Goal: Task Accomplishment & Management: Complete application form

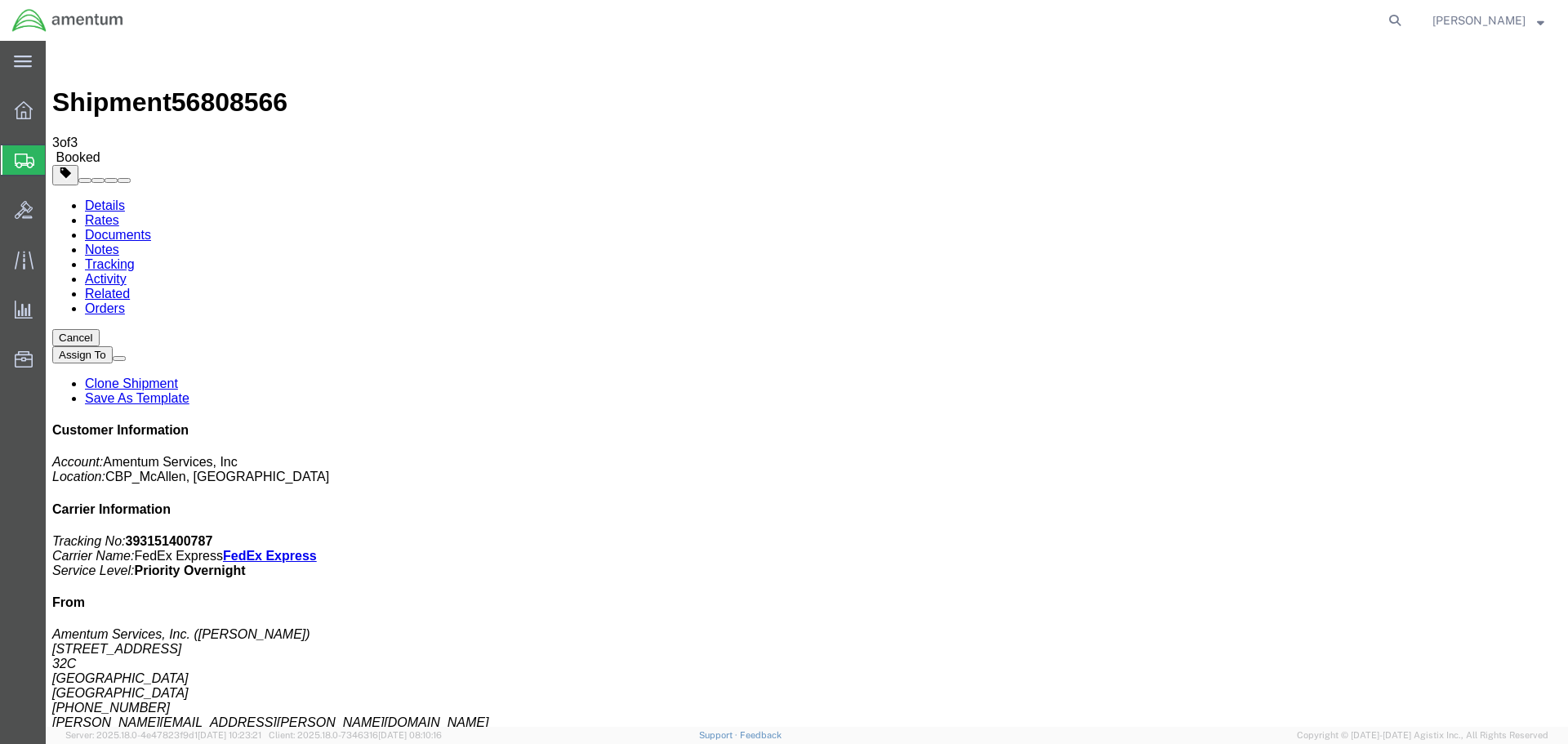
click at [0, 0] on span "Create Shipment" at bounding box center [0, 0] width 0 height 0
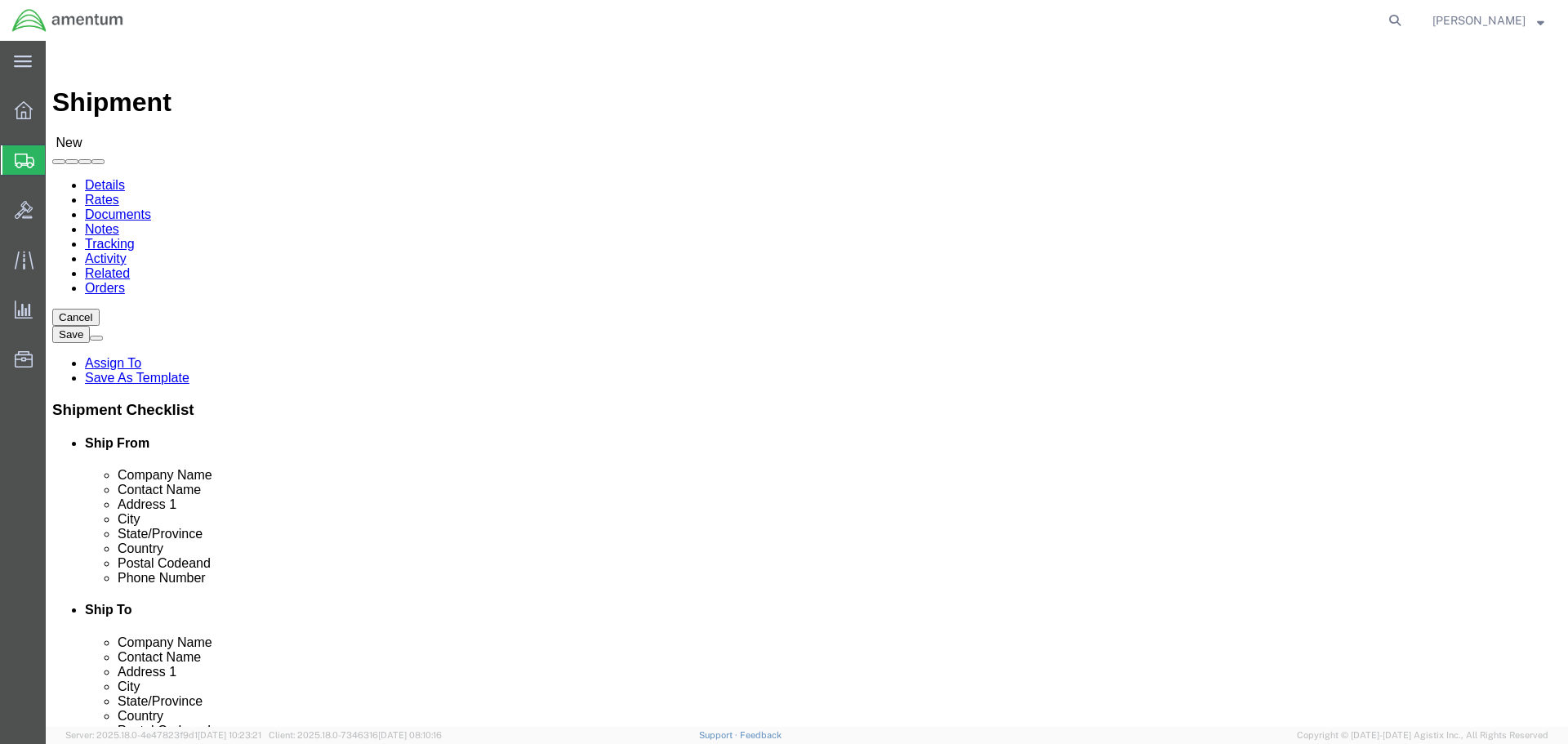
click div
select select "MYPROFILE"
select select "[GEOGRAPHIC_DATA]"
type input "WSD"
select select "49946"
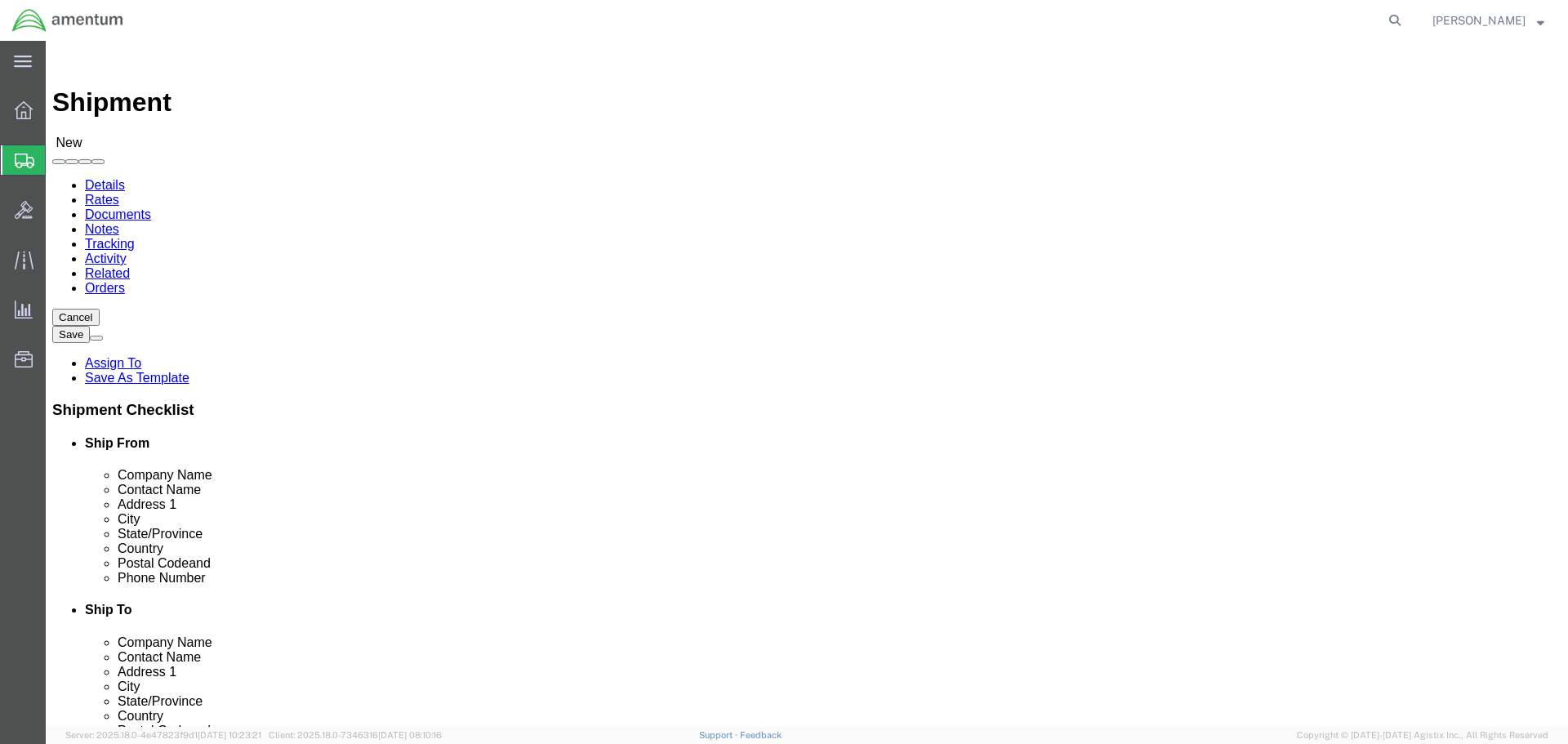
select select "CA"
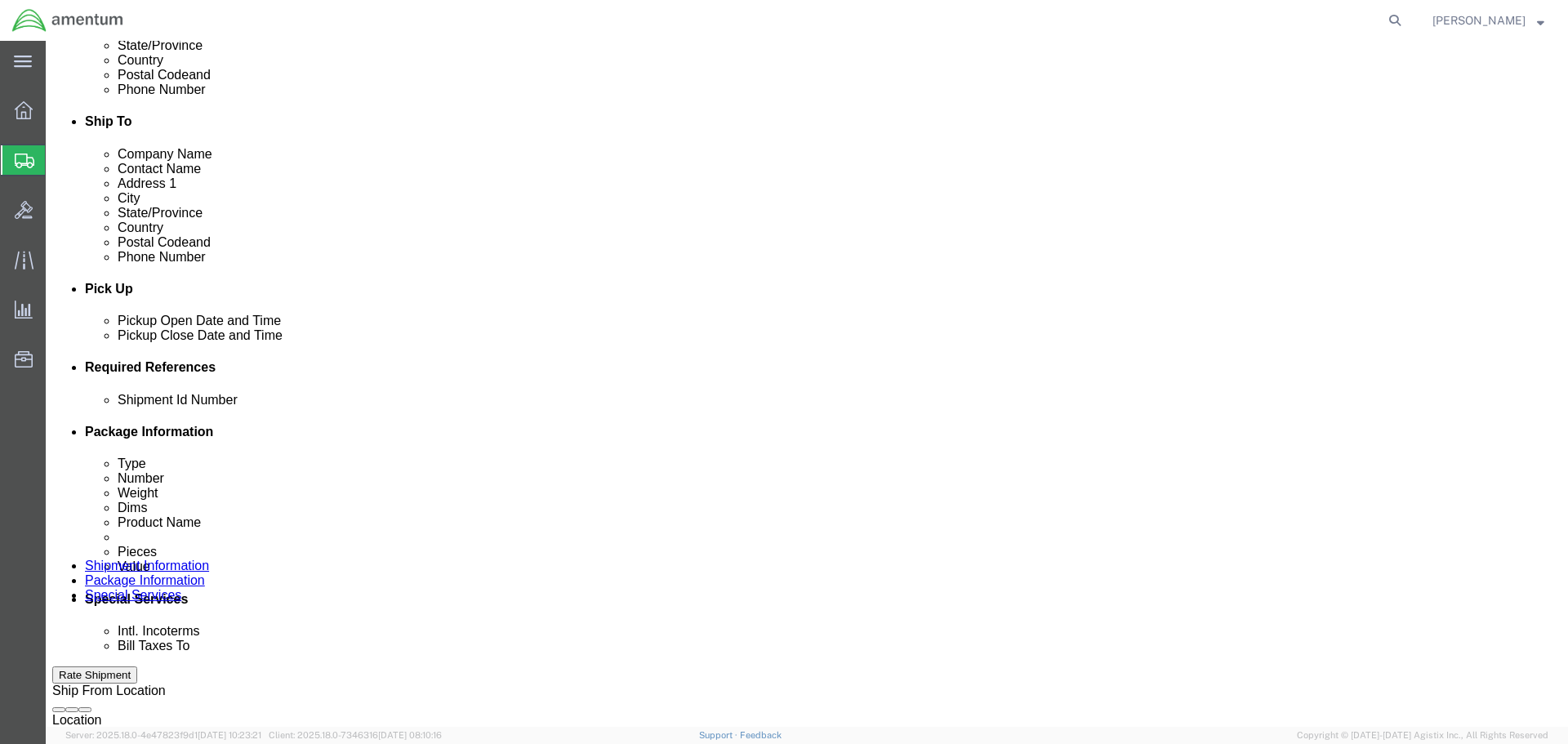
scroll to position [490, 0]
click div
click button "Apply"
drag, startPoint x: 983, startPoint y: 352, endPoint x: 1163, endPoint y: 733, distance: 421.4
click div
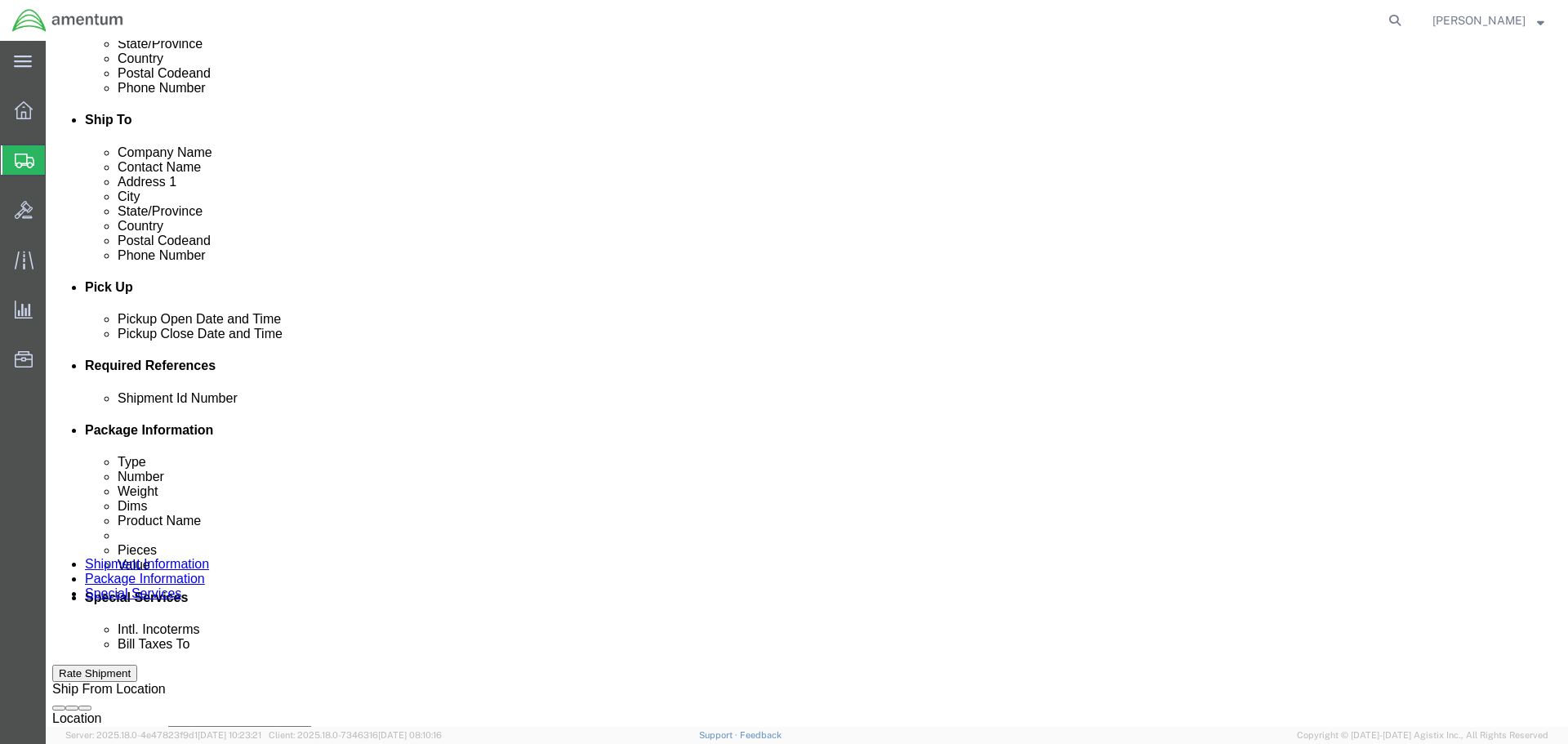
click button "Apply"
click input "text"
drag, startPoint x: 318, startPoint y: 524, endPoint x: 84, endPoint y: 503, distance: 234.9
click div "Shipment Id Number 519-000091"
type input "519-000091"
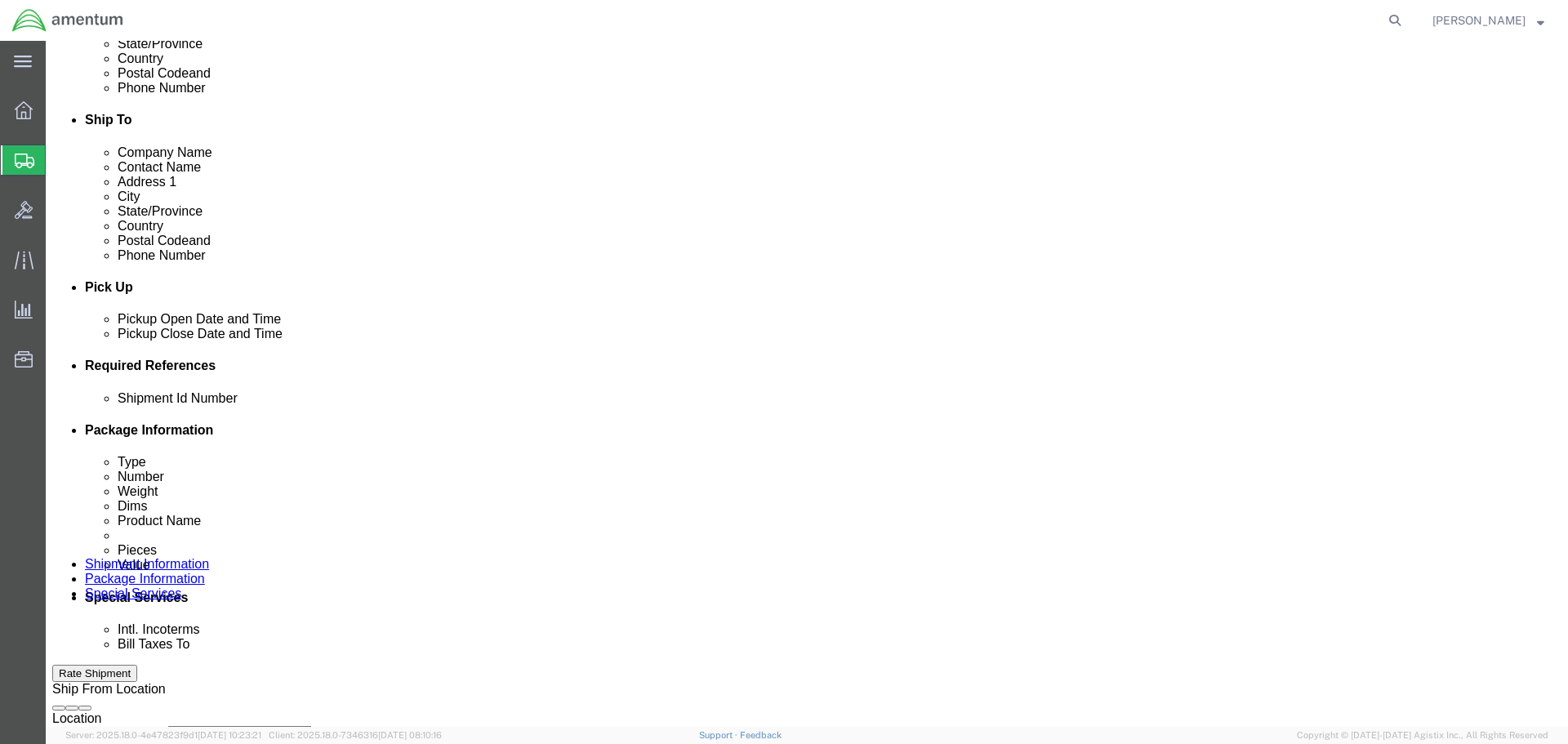
click button "Add reference"
click select "Select Account Type Activity ID Airline Appointment Number ASN Batch Request # …"
select select "DEPT"
click select "Select Account Type Activity ID Airline Appointment Number ASN Batch Request # …"
click input "text"
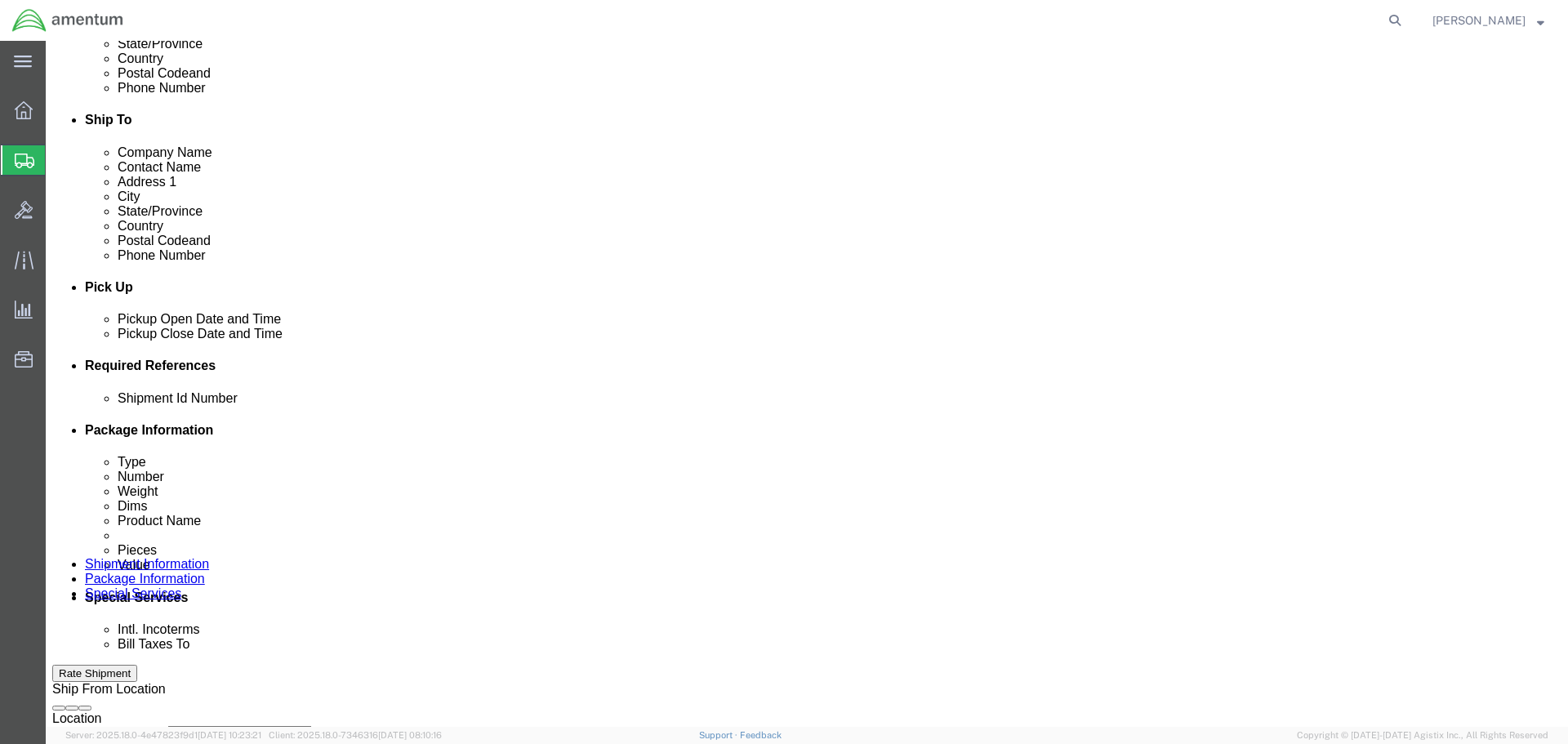
paste input "519-000091"
type input "519-000091"
click button "Add reference"
click select "Select Account Type Activity ID Airline Appointment Number ASN Batch Request # …"
select select "CUSTREF"
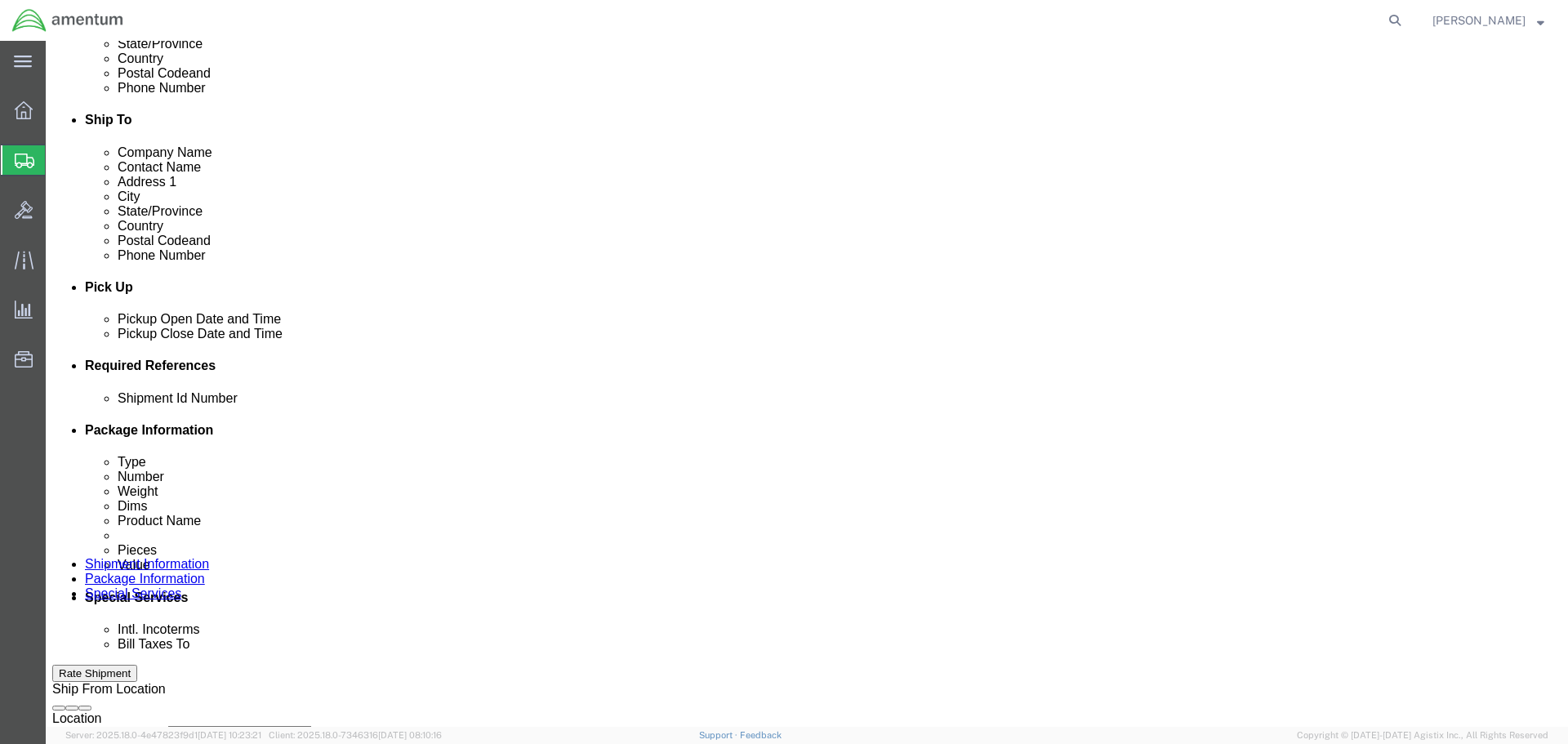
click select "Select Account Type Activity ID Airline Appointment Number ASN Batch Request # …"
click input "text"
paste input "519-000091"
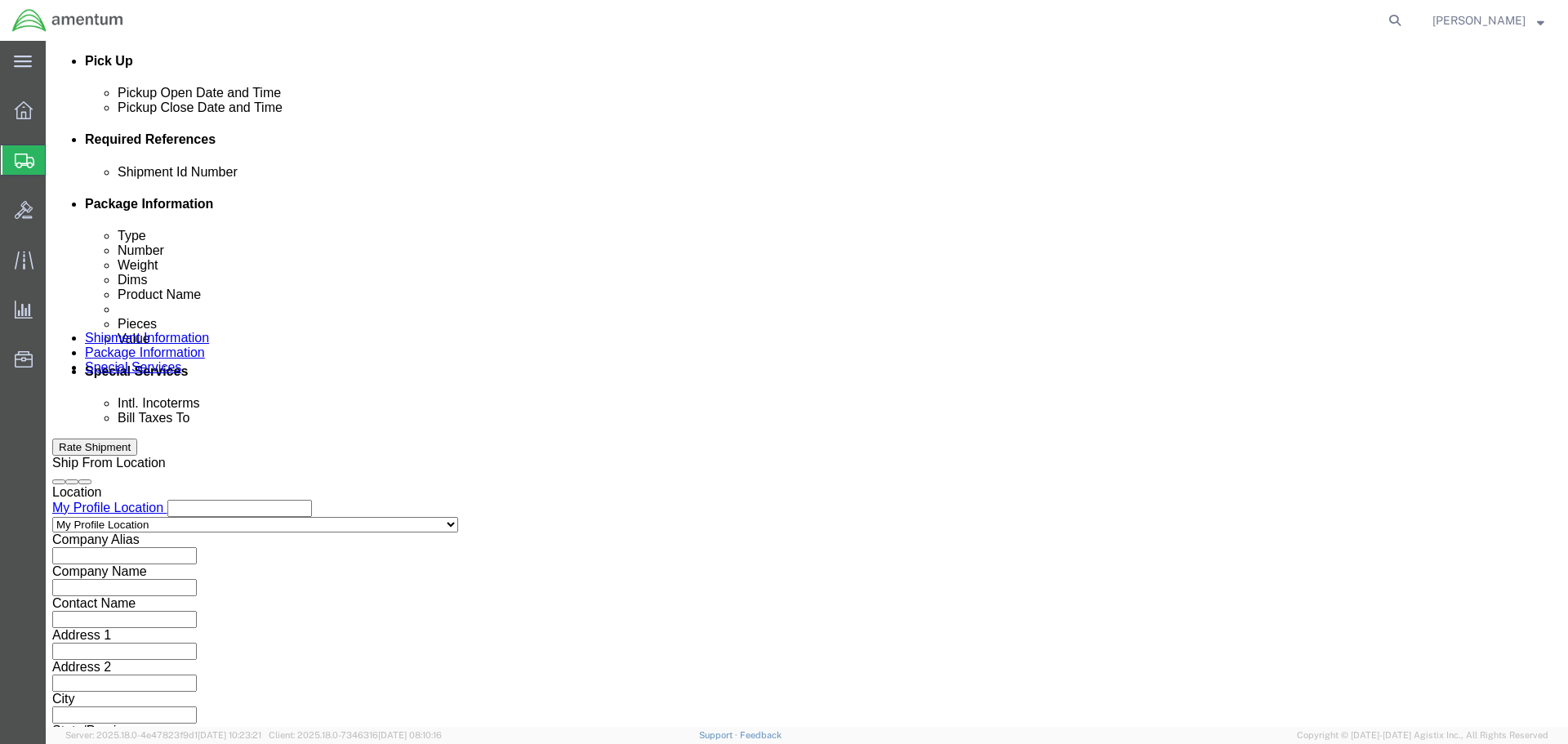
type input "519-000091"
click button "Continue"
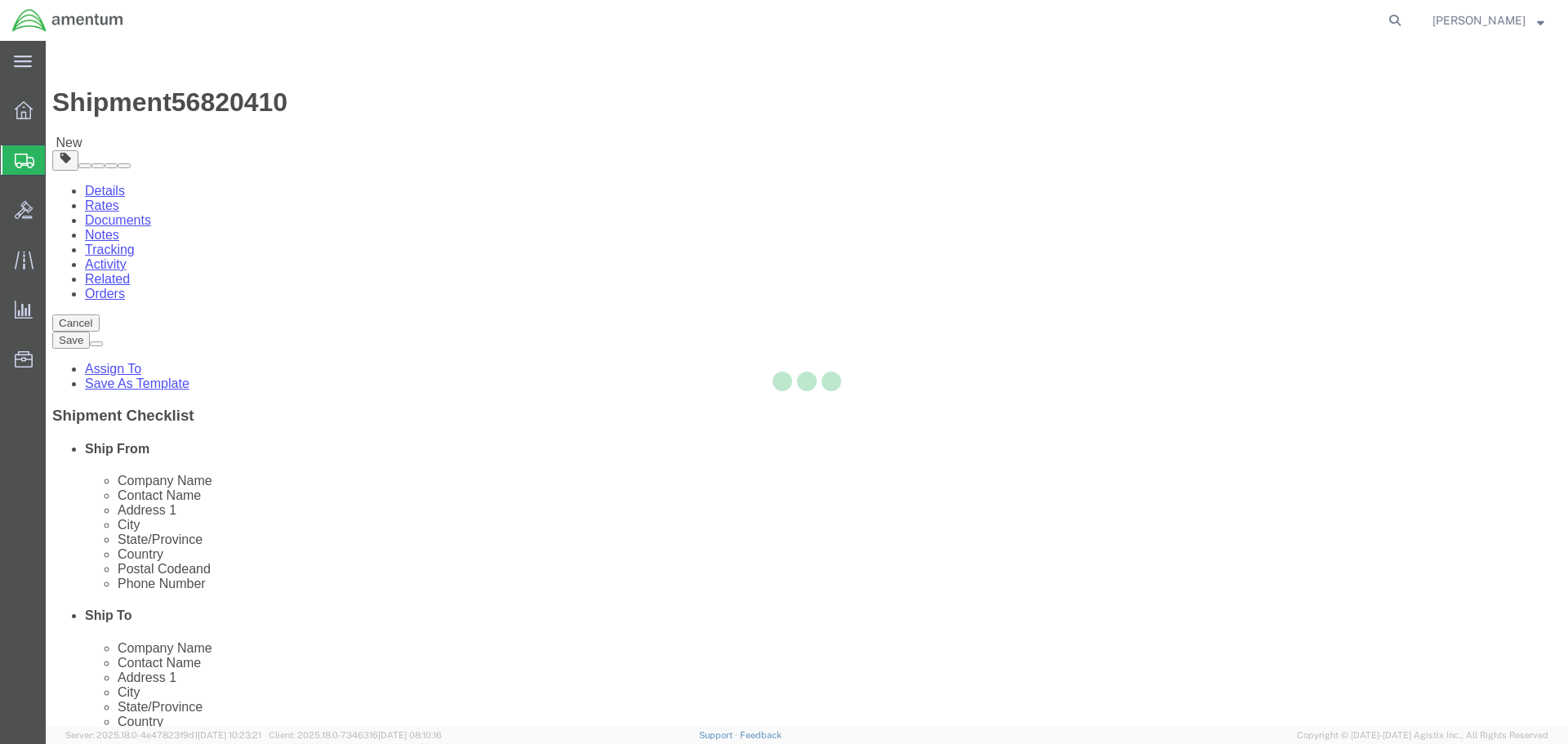
select select "CBOX"
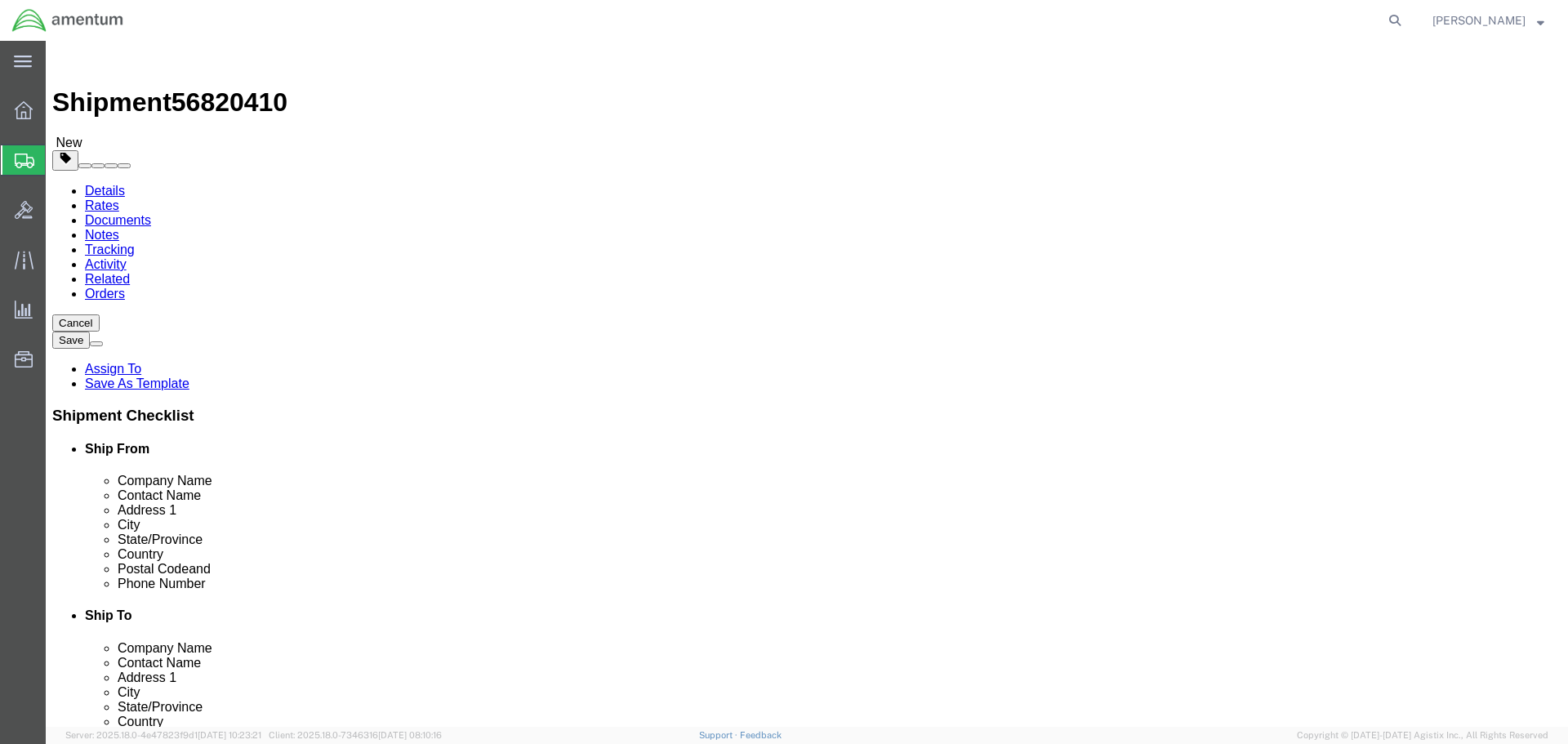
click input "text"
type input "17"
type input "12"
type input "5.2"
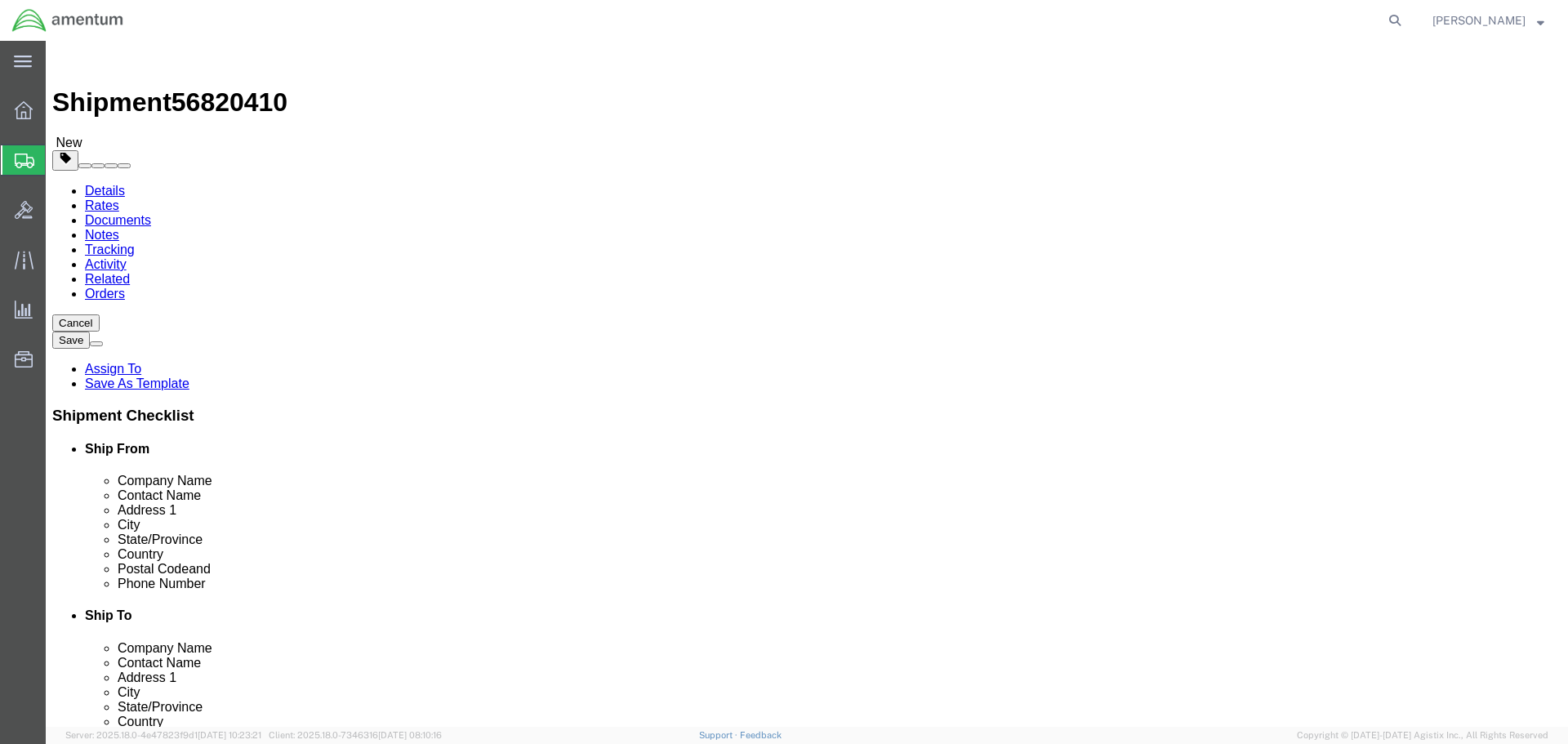
click link "Add Content"
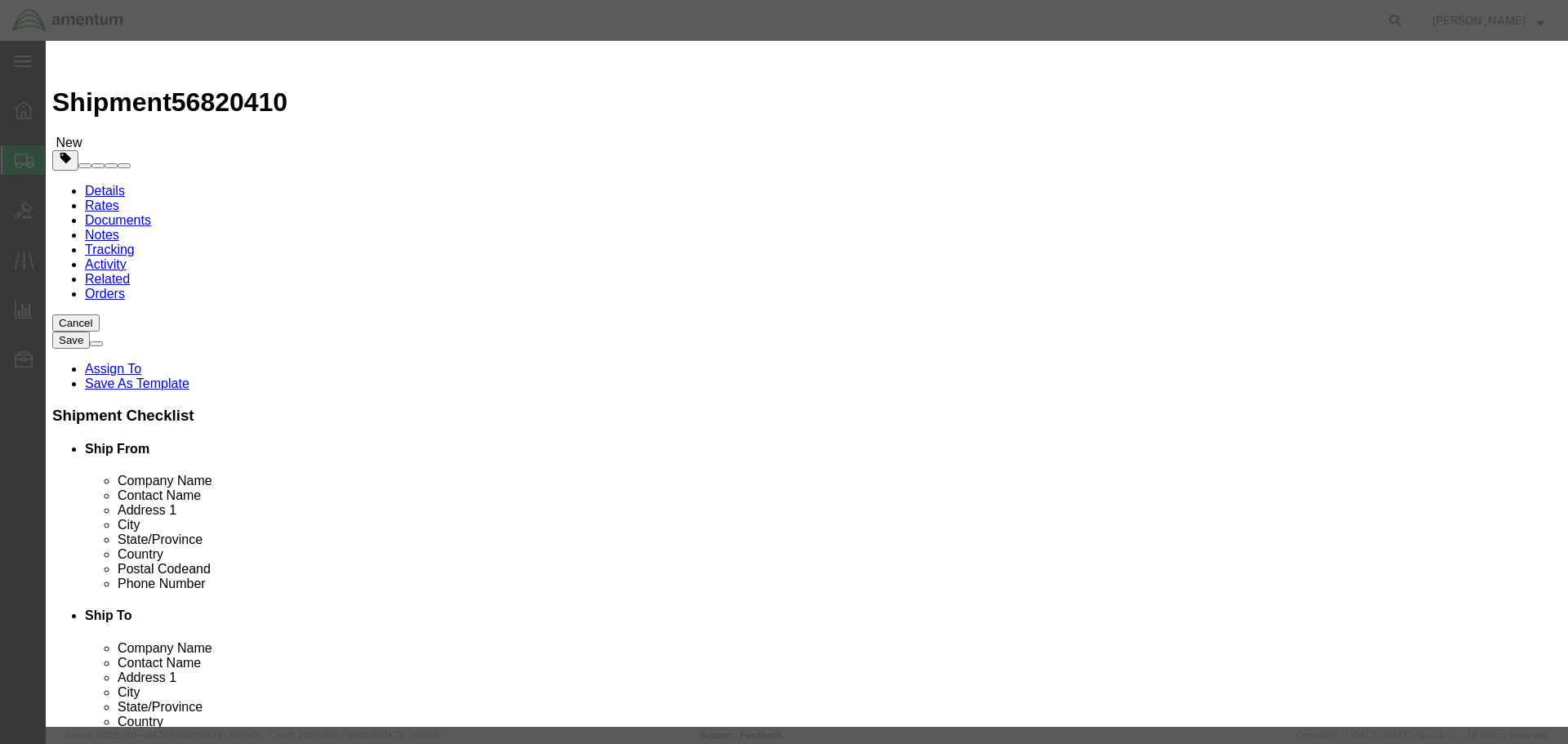
click input "text"
type input "R"
type input "ICING RATE METER"
type input "1"
type input "10"
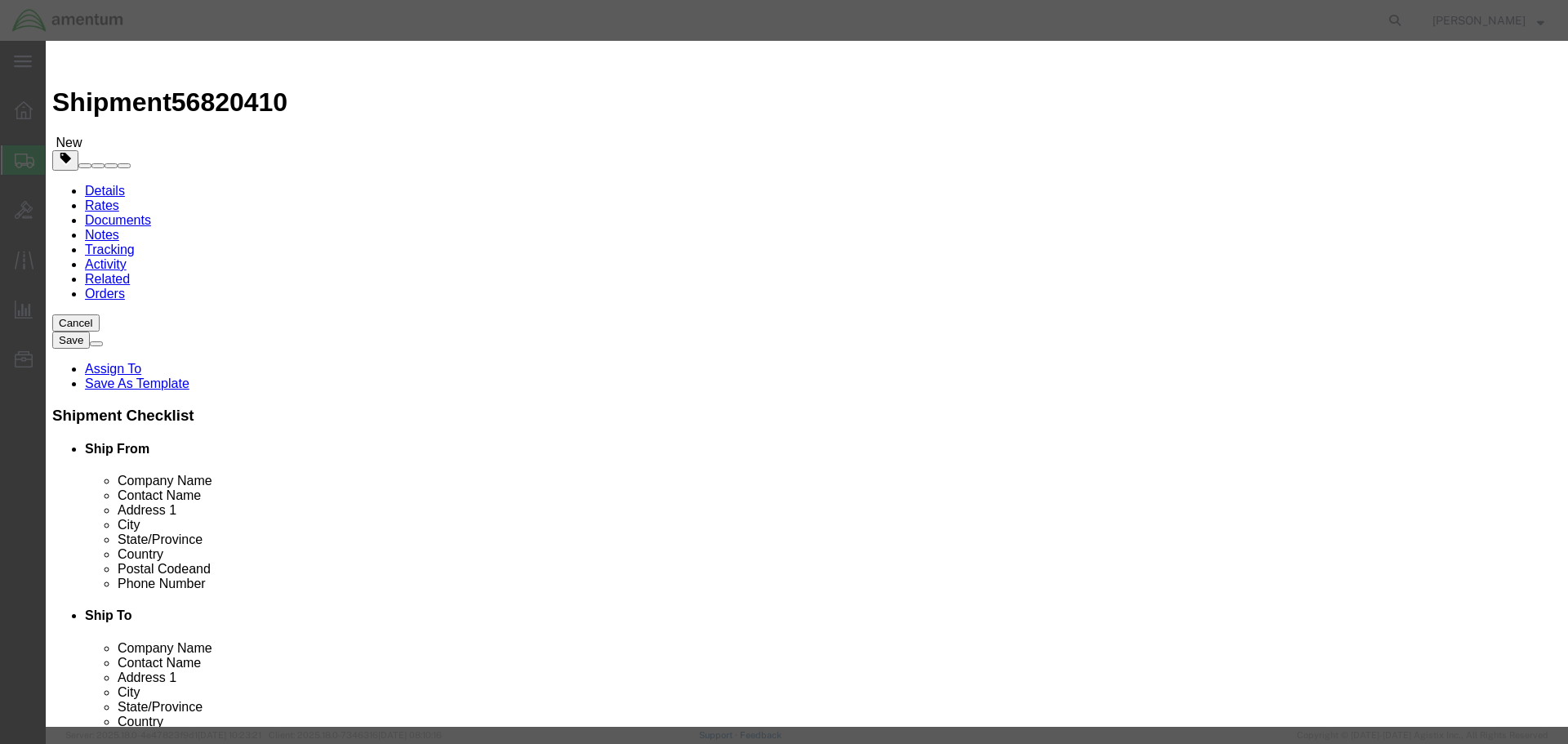
select select "USD"
click button "Save & Close"
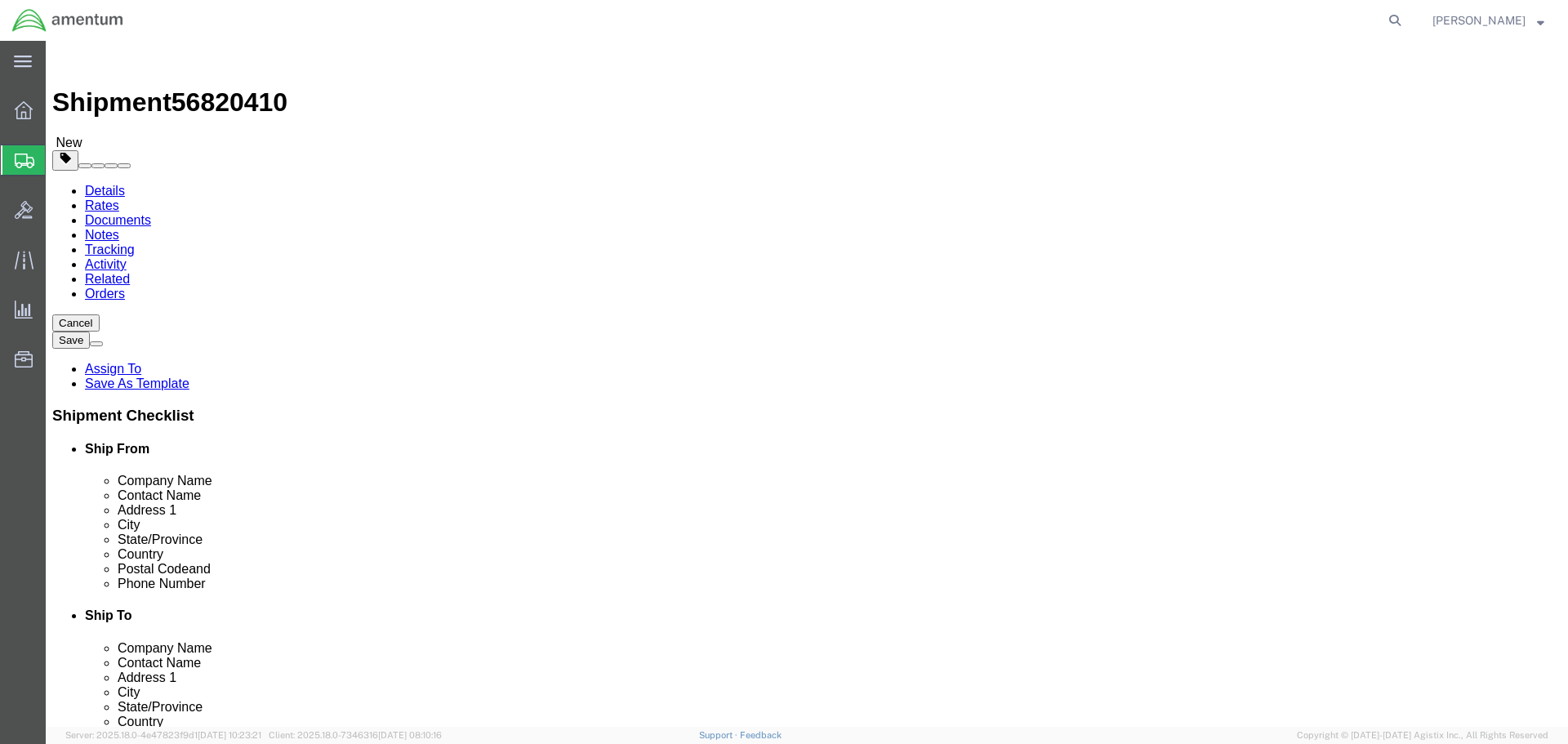
click button "Continue"
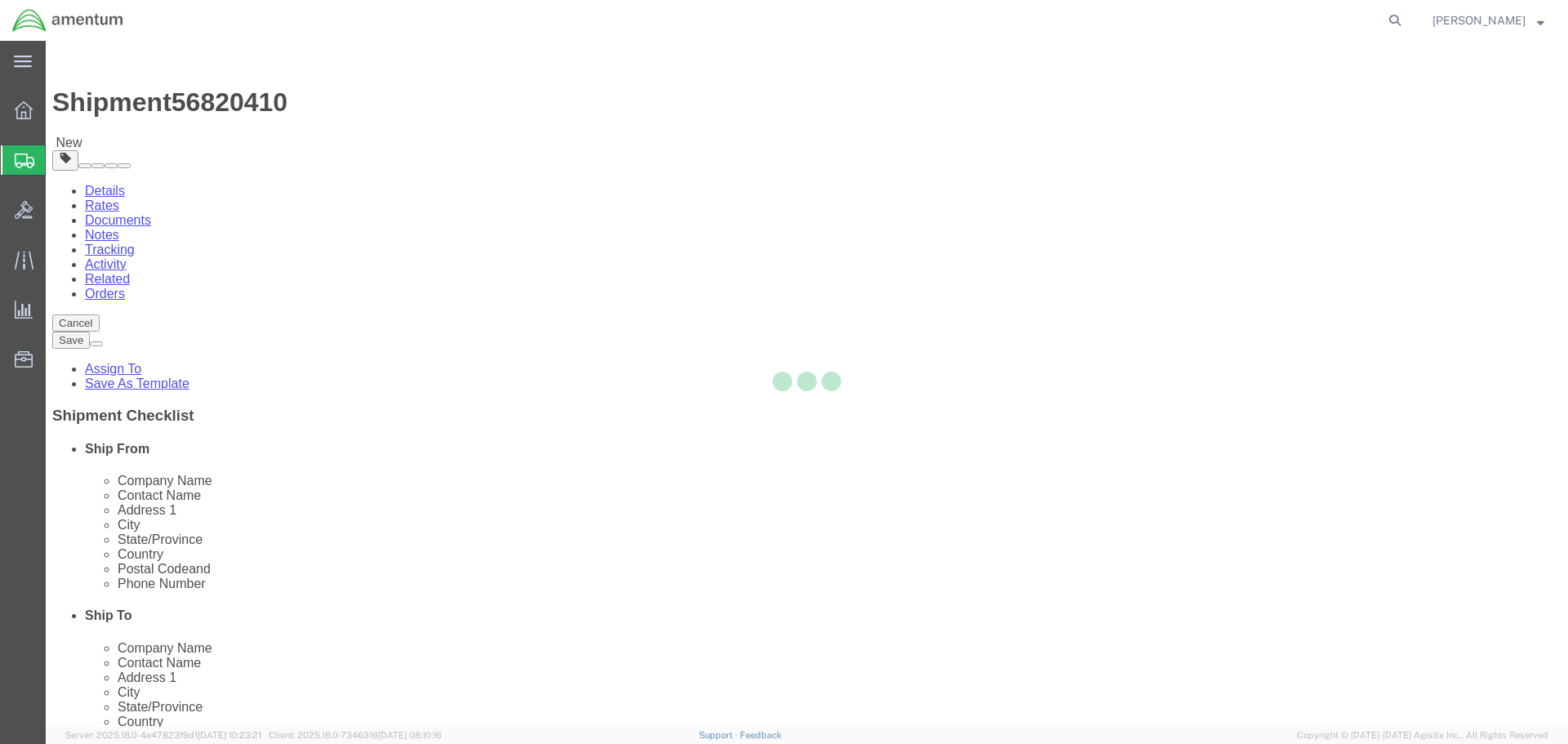
select select
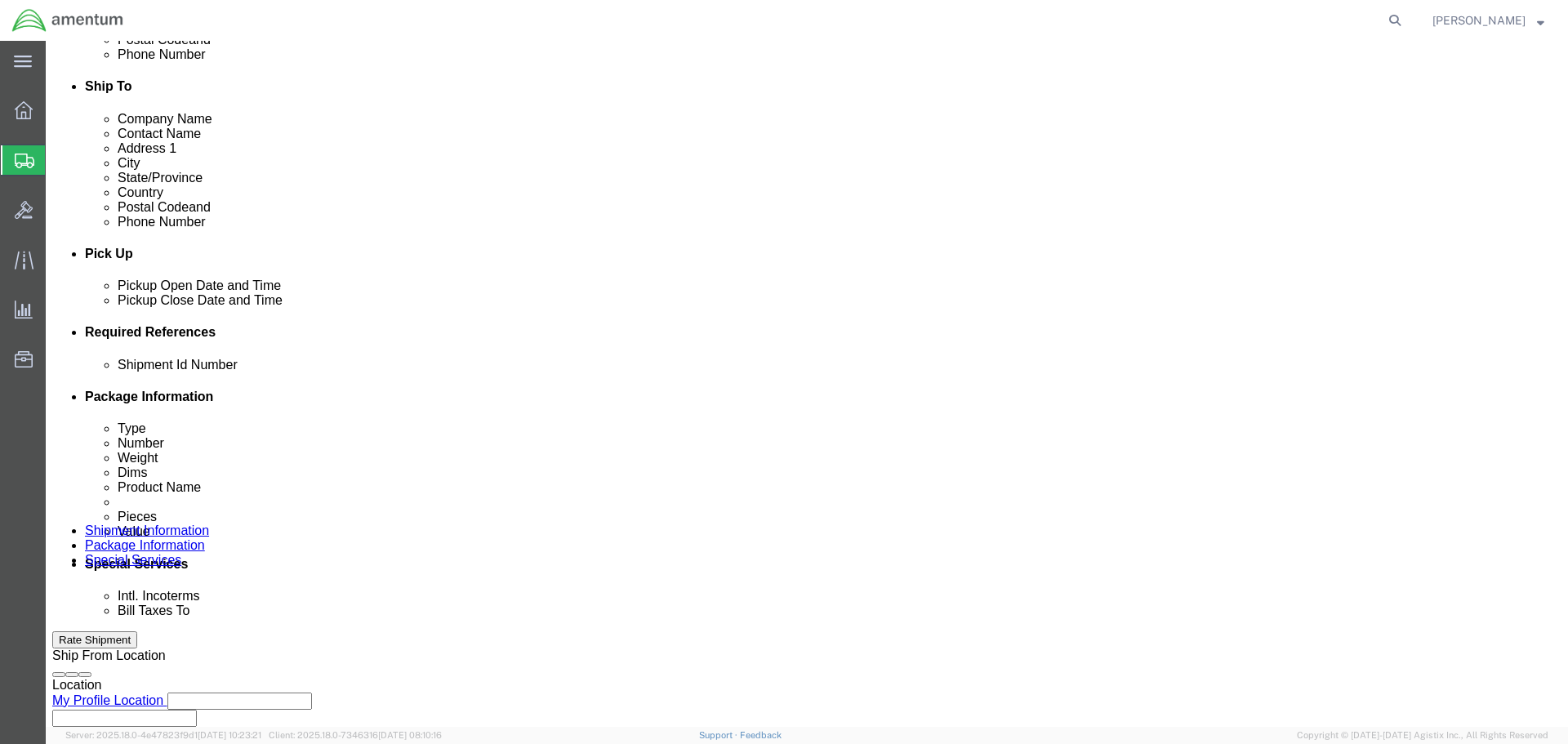
scroll to position [654, 0]
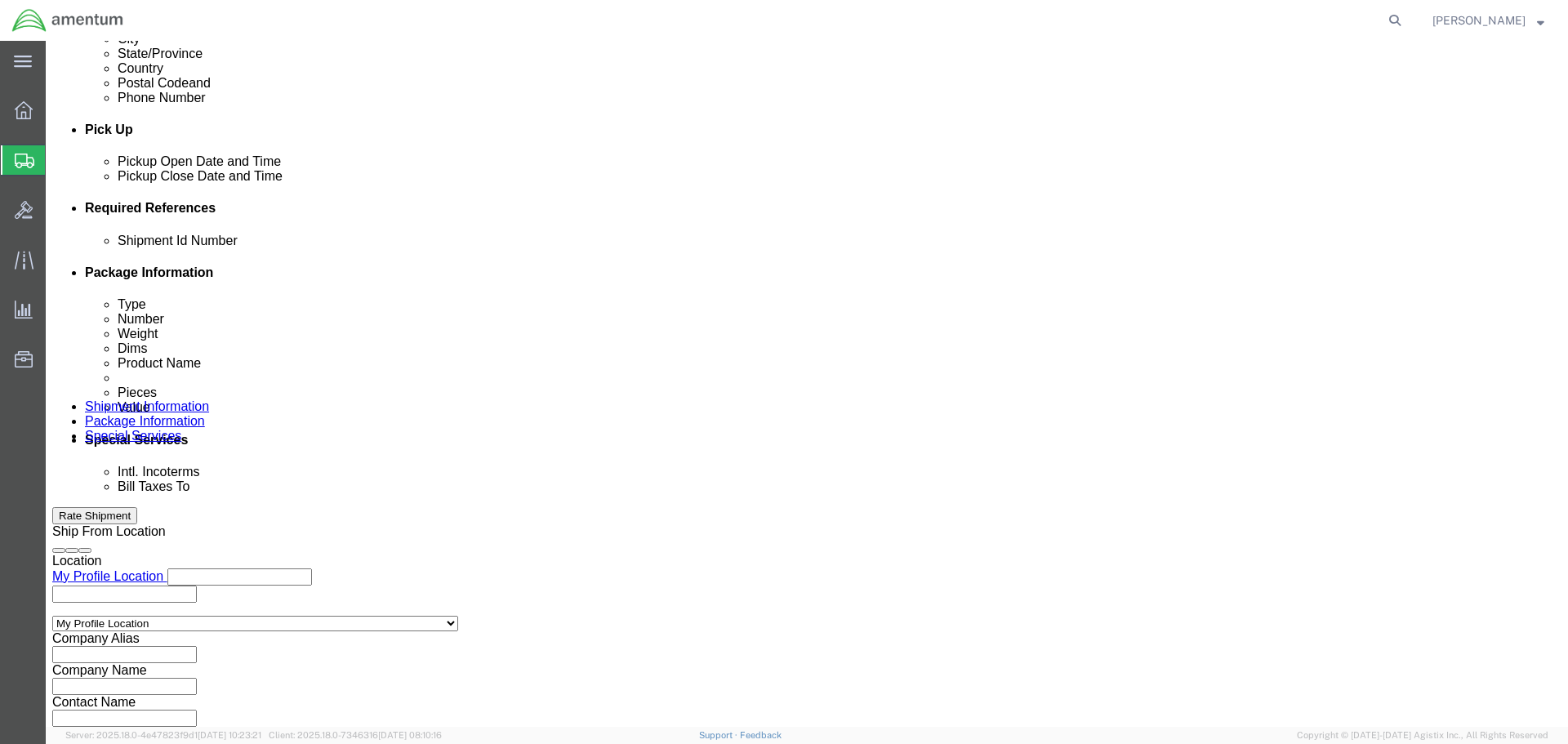
click select "Select Recipient Account Sender/Shipper Third Party Account"
select select "SHIP"
click select "Select Recipient Account Sender/Shipper Third Party Account"
click button "Rate Shipment"
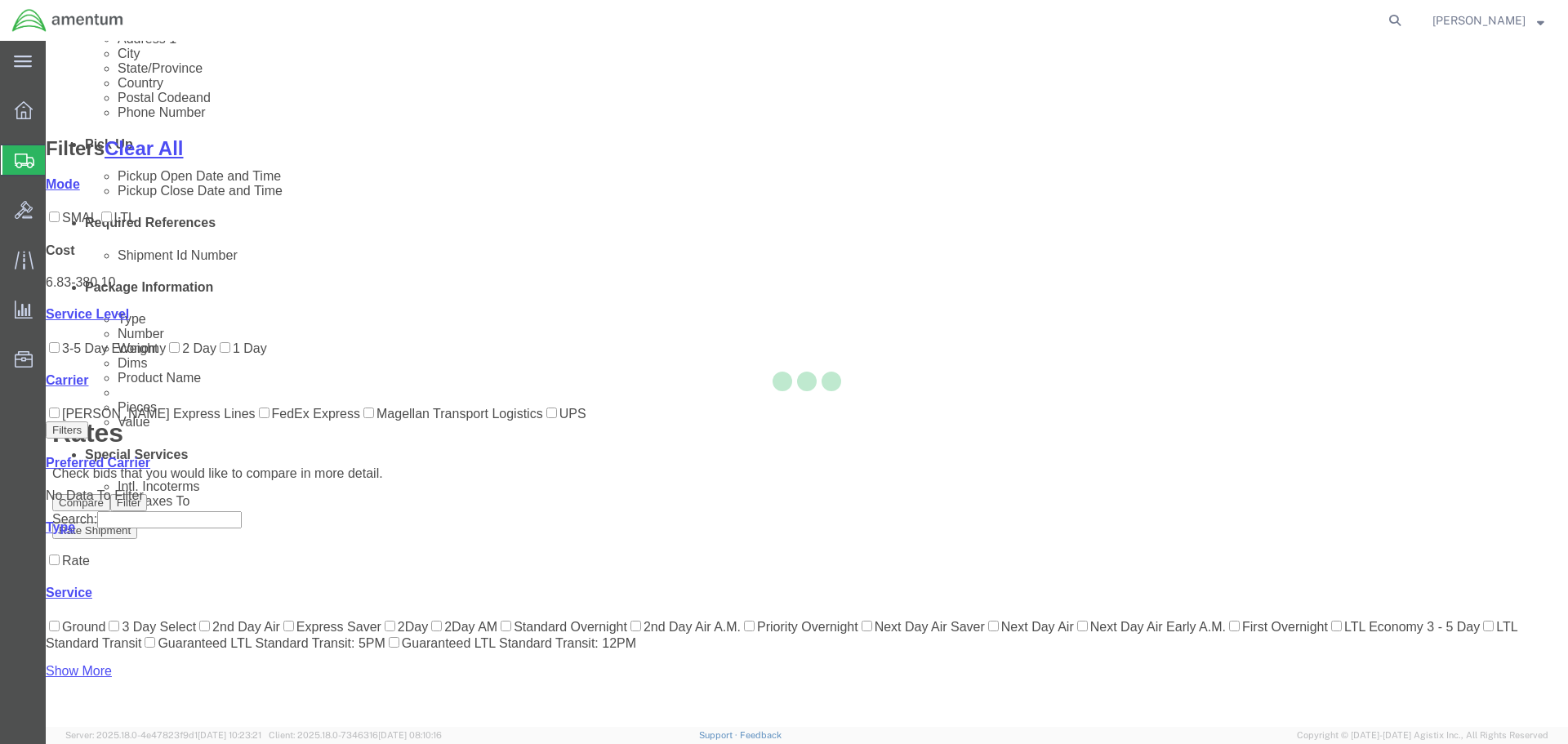
scroll to position [199, 0]
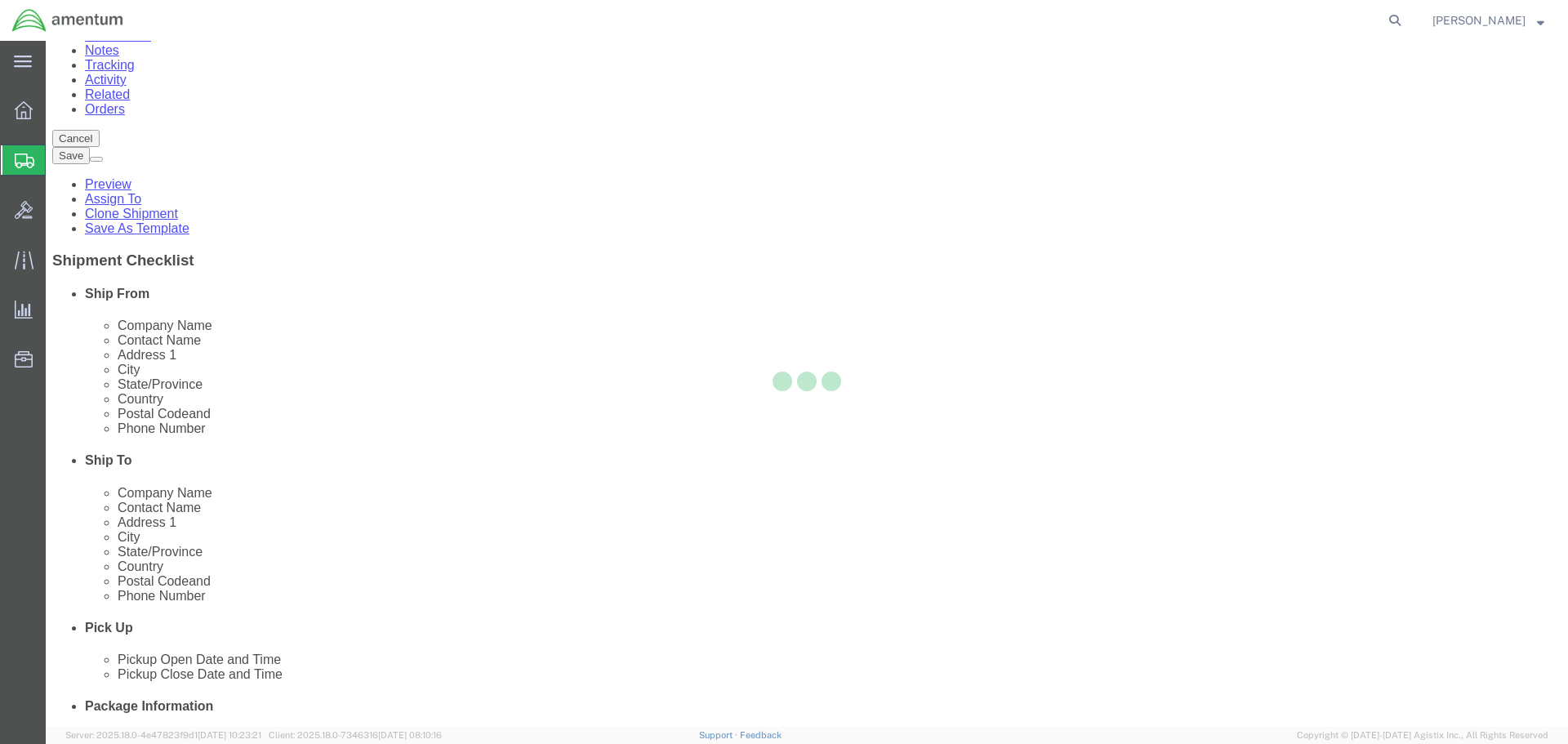
scroll to position [0, 0]
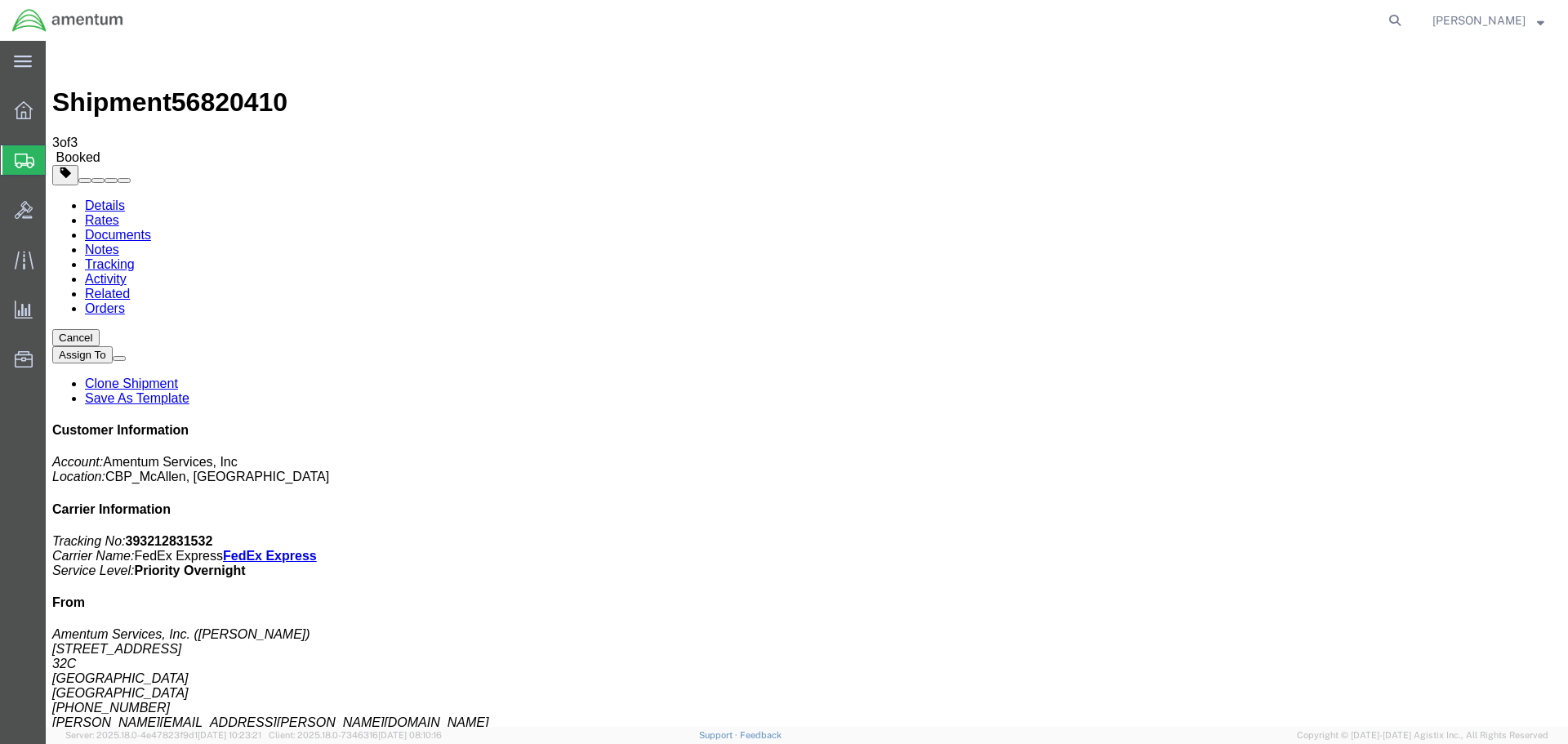
drag, startPoint x: 689, startPoint y: 288, endPoint x: 1243, endPoint y: 410, distance: 567.3
